Goal: Information Seeking & Learning: Learn about a topic

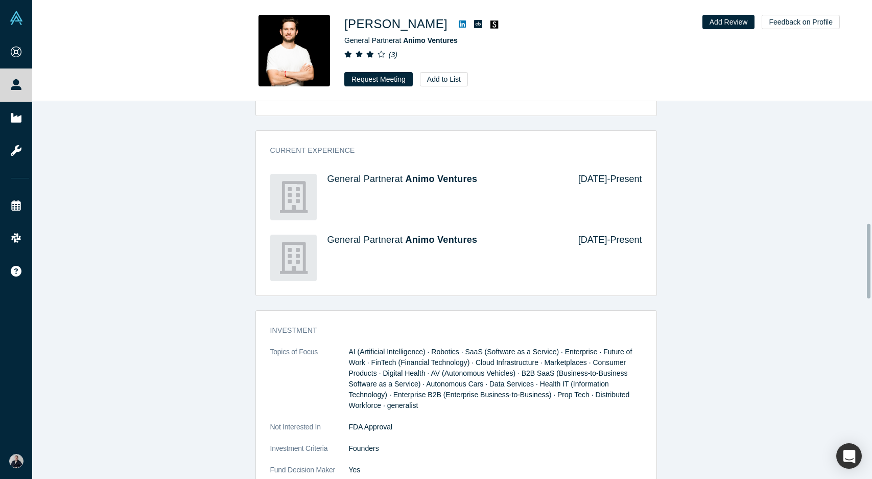
scroll to position [568, 0]
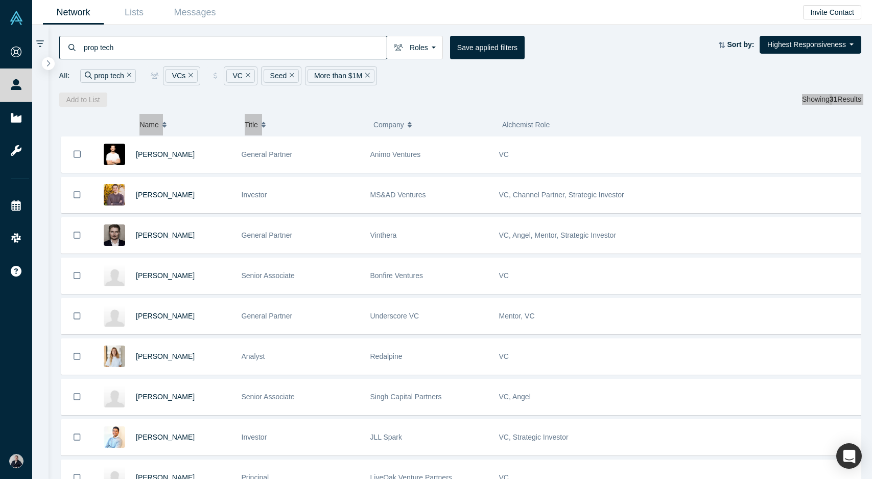
scroll to position [423, 0]
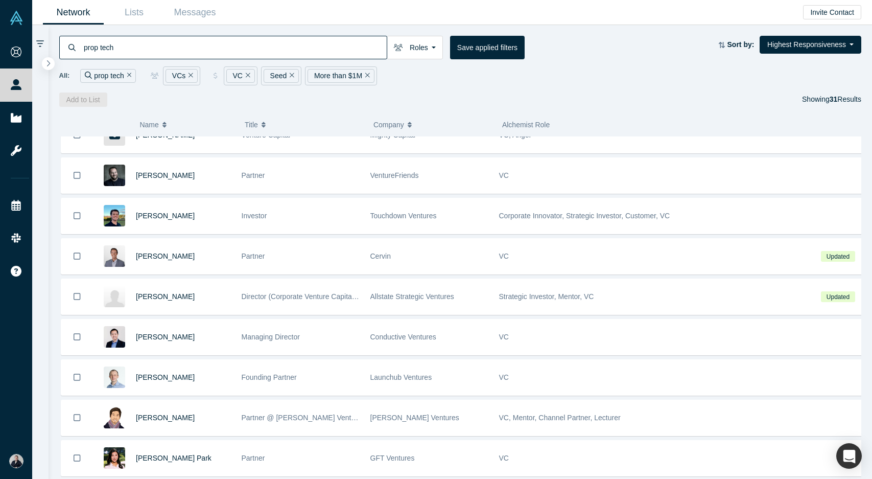
click at [417, 97] on div "Add to List Showing 31 Results" at bounding box center [460, 99] width 803 height 14
click at [47, 65] on icon "button" at bounding box center [48, 63] width 5 height 8
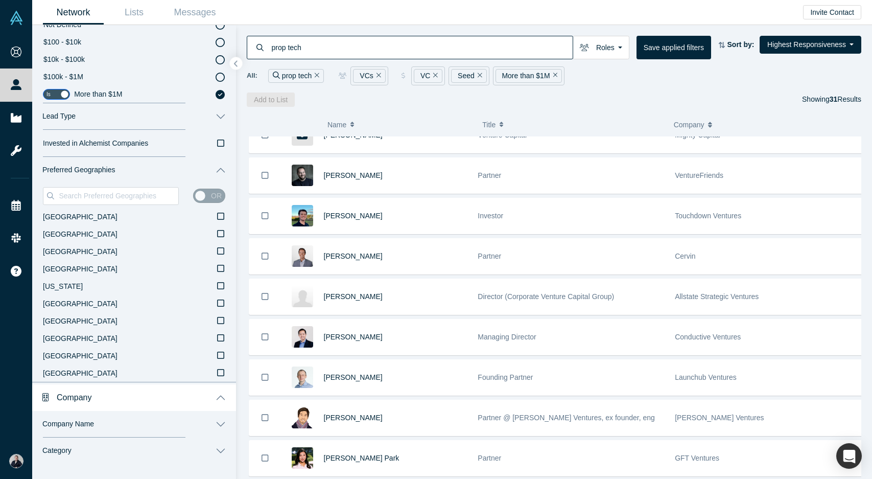
scroll to position [1018, 0]
click at [124, 196] on input at bounding box center [118, 195] width 121 height 13
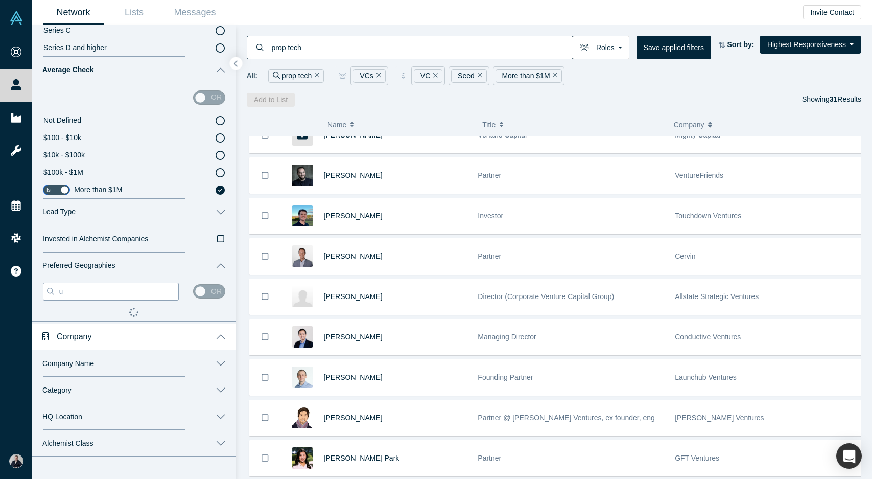
scroll to position [921, 0]
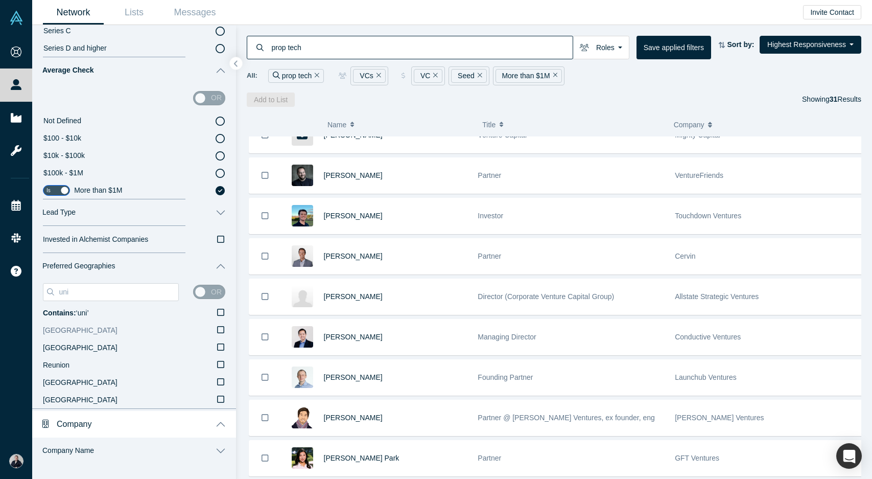
type input "uni"
click at [87, 327] on span "United Kingdom" at bounding box center [80, 330] width 75 height 8
click at [0, 0] on input "United Kingdom" at bounding box center [0, 0] width 0 height 0
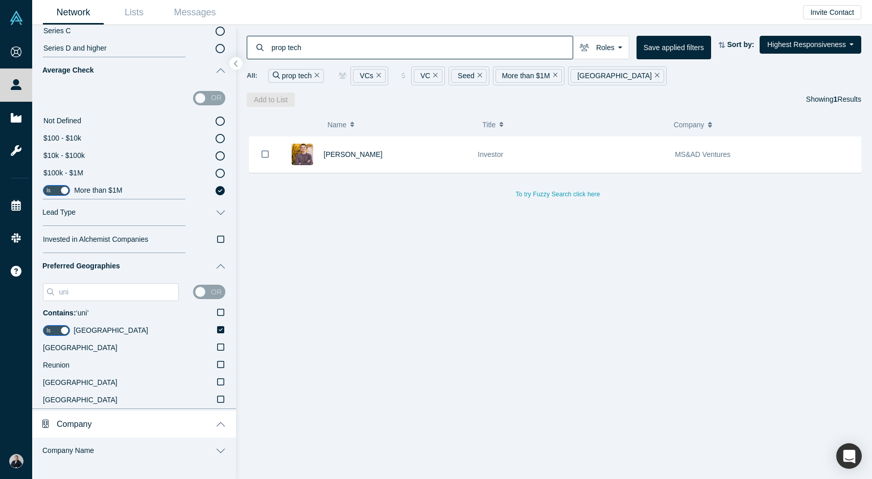
drag, startPoint x: 353, startPoint y: 153, endPoint x: 248, endPoint y: 239, distance: 135.0
click at [248, 239] on div "Christopher Price Investor MS&AD Ventures To try Fuzzy Search click here" at bounding box center [558, 311] width 622 height 351
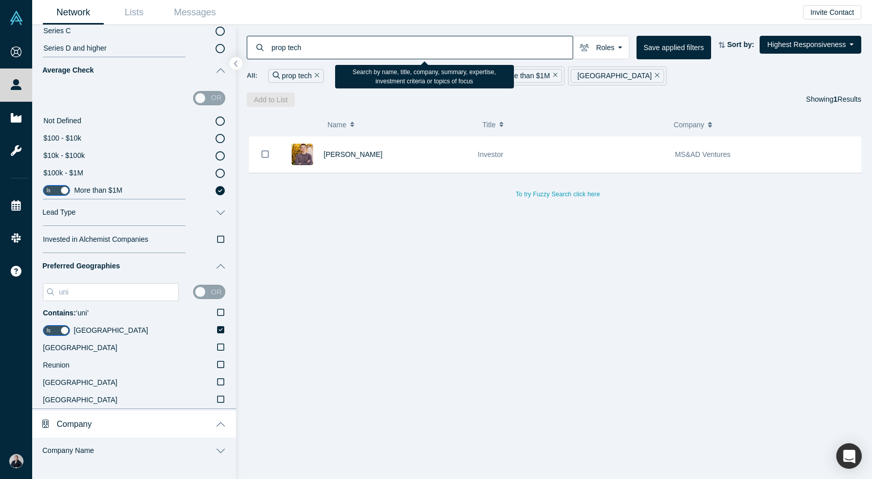
drag, startPoint x: 400, startPoint y: 50, endPoint x: 235, endPoint y: 51, distance: 165.6
click at [235, 50] on div "Filters ( 1 Results) Clear All Satisfy All Any of the selected filters Roles or…" at bounding box center [452, 252] width 840 height 454
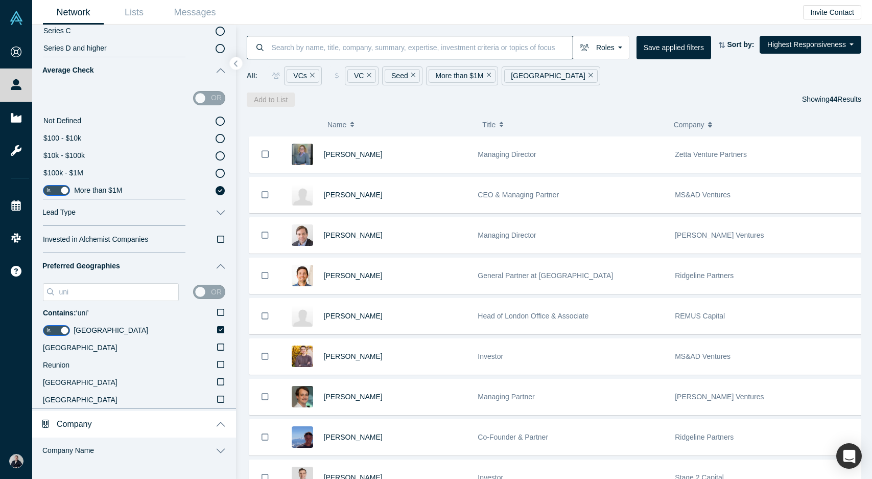
click at [411, 76] on icon "Remove Filter" at bounding box center [413, 75] width 5 height 5
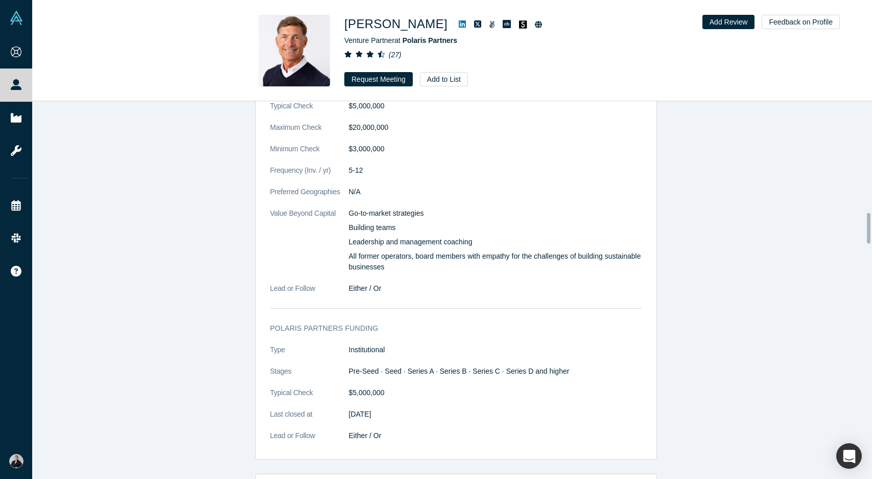
scroll to position [1383, 0]
